Goal: Transaction & Acquisition: Purchase product/service

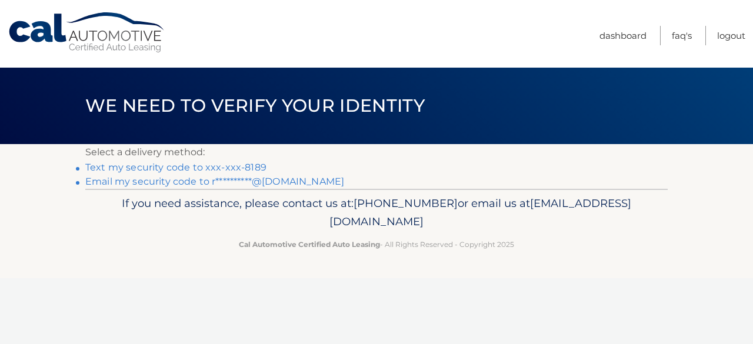
click at [206, 172] on link "Text my security code to xxx-xxx-8189" at bounding box center [175, 167] width 181 height 11
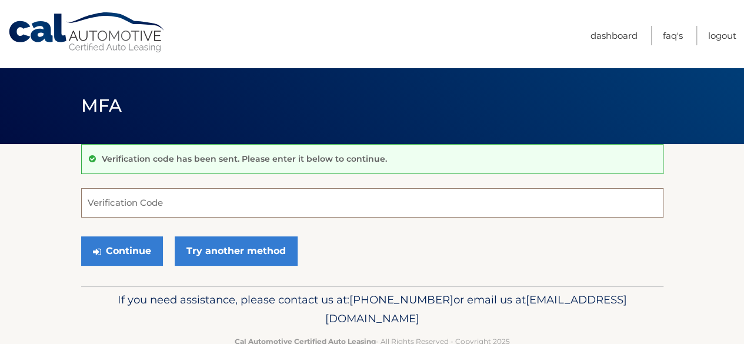
click at [205, 201] on input "Verification Code" at bounding box center [372, 202] width 582 height 29
type input "812546"
click at [81, 236] on button "Continue" at bounding box center [122, 250] width 82 height 29
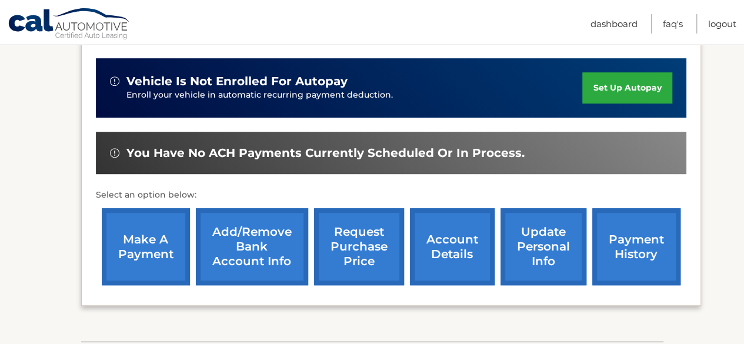
scroll to position [332, 0]
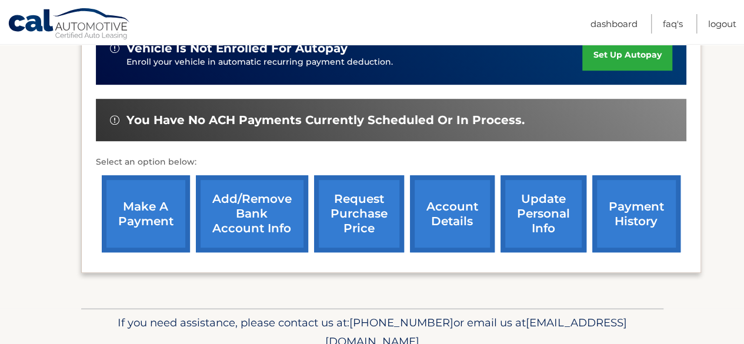
click at [127, 205] on link "make a payment" at bounding box center [146, 213] width 88 height 77
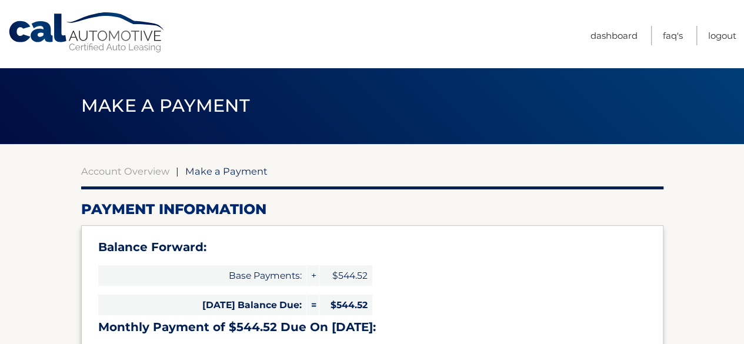
select select "MTJhZTU1OWEtNjAwZi00YjE2LTg0ZDAtNDRkODViMzgyMmUx"
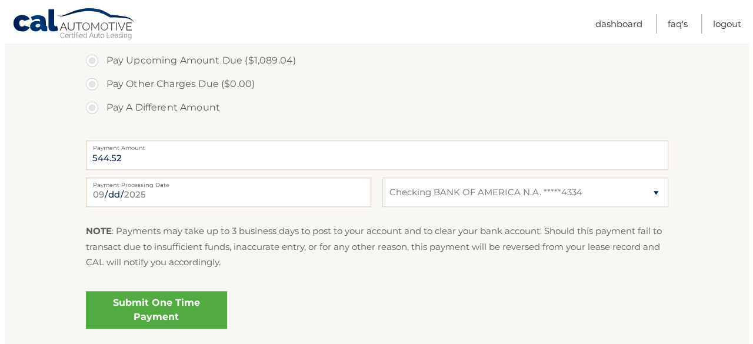
scroll to position [456, 0]
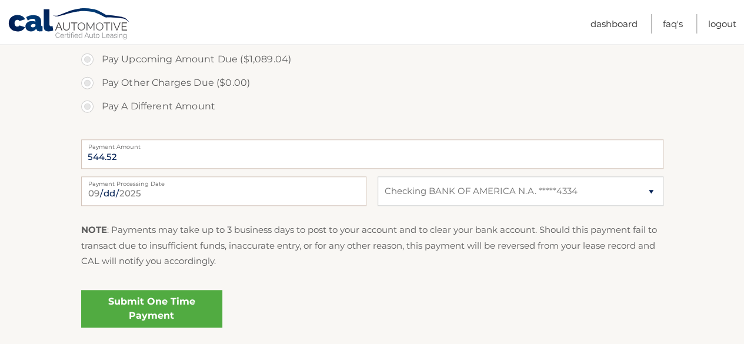
click at [177, 315] on link "Submit One Time Payment" at bounding box center [151, 309] width 141 height 38
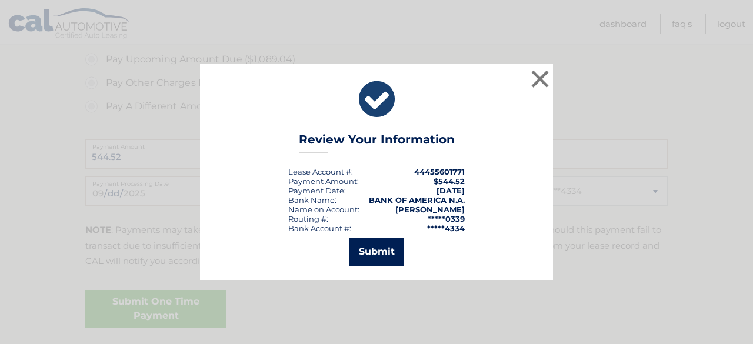
click at [366, 259] on button "Submit" at bounding box center [376, 252] width 55 height 28
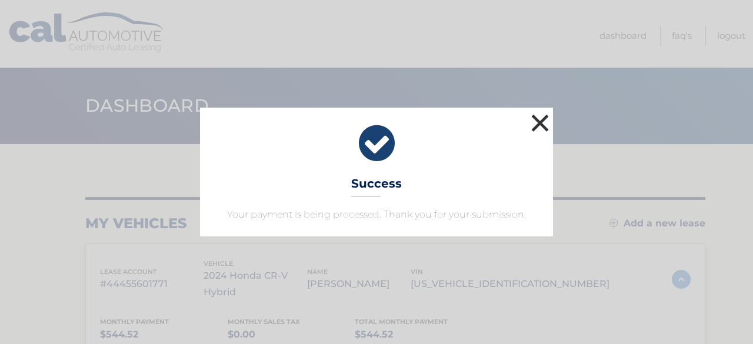
click at [539, 122] on button "×" at bounding box center [540, 123] width 24 height 24
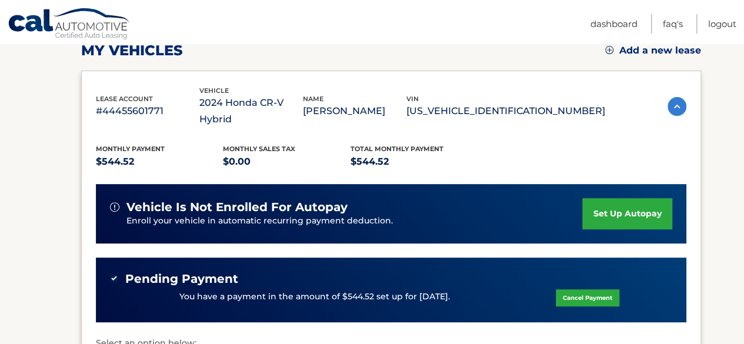
scroll to position [174, 0]
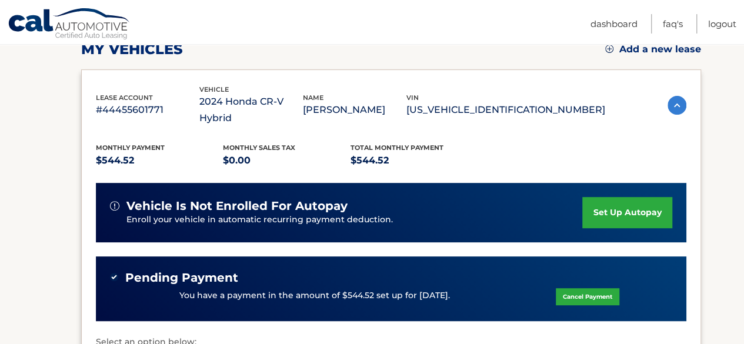
drag, startPoint x: 178, startPoint y: 276, endPoint x: 456, endPoint y: 283, distance: 278.9
click at [456, 285] on div "You have a payment in the amount of $544.52 set up for [DATE]. Cancel Payment" at bounding box center [391, 296] width 562 height 22
copy p "You have a payment in the amount of $544.52 set up for [DATE]."
